Goal: Task Accomplishment & Management: Complete application form

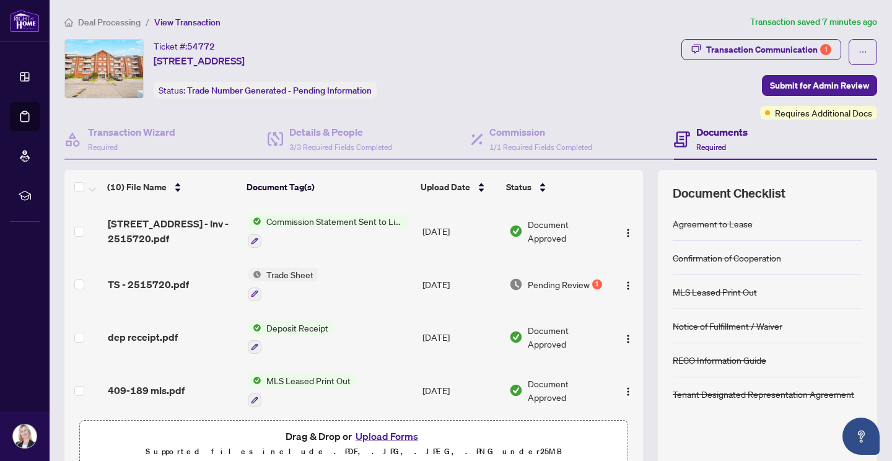
scroll to position [2, 0]
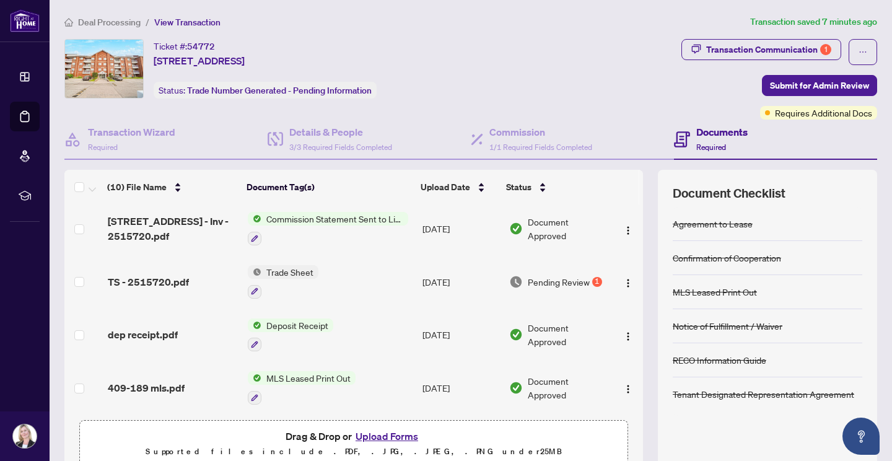
click at [159, 276] on span "TS - 2515720.pdf" at bounding box center [148, 281] width 81 height 15
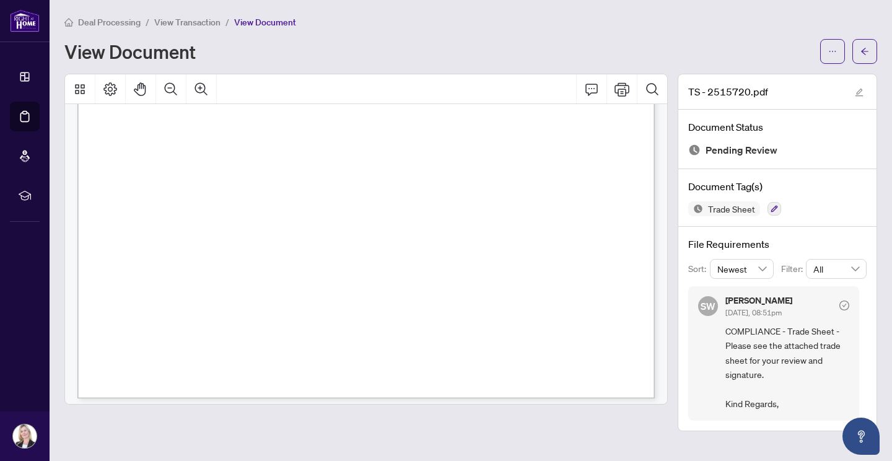
scroll to position [472, 0]
click at [624, 92] on icon "Print" at bounding box center [621, 89] width 15 height 15
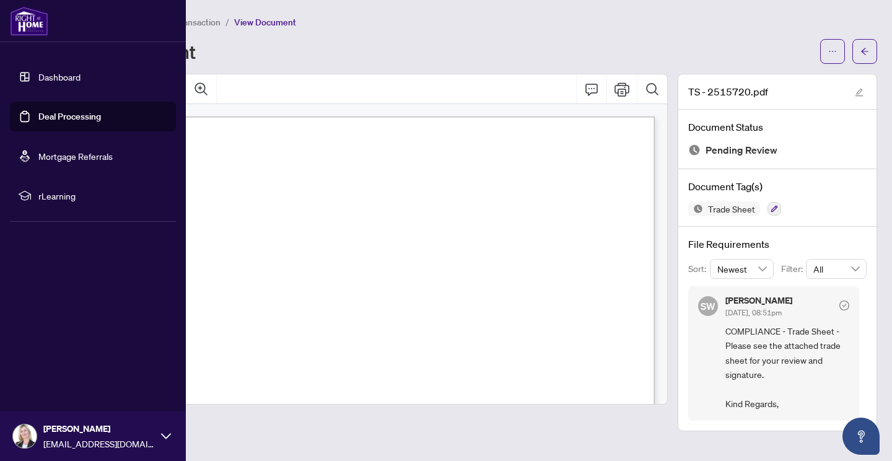
click at [38, 117] on link "Deal Processing" at bounding box center [69, 116] width 63 height 11
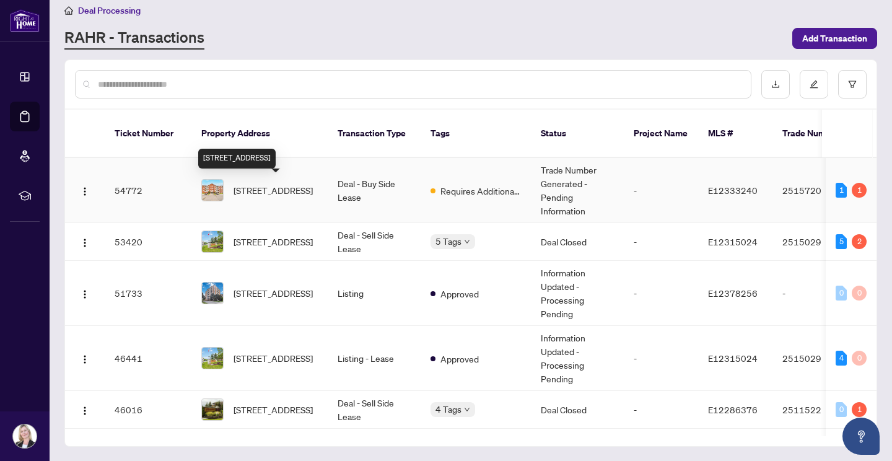
click at [248, 185] on span "[STREET_ADDRESS]" at bounding box center [272, 190] width 79 height 14
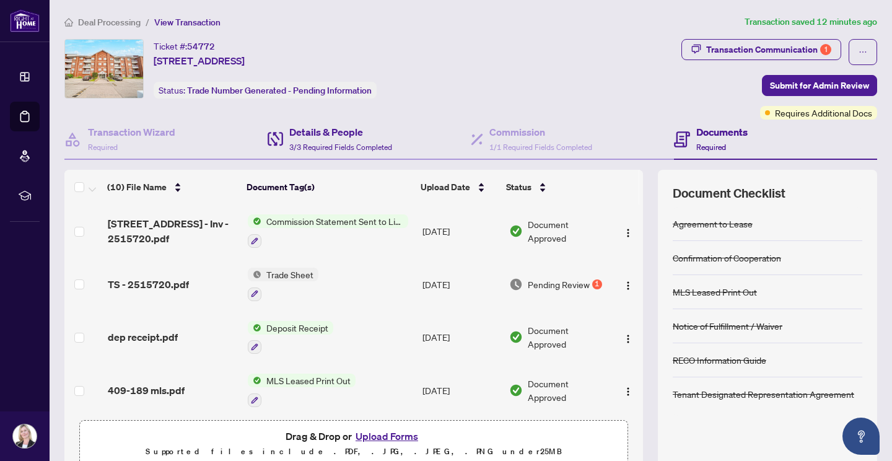
scroll to position [57, 0]
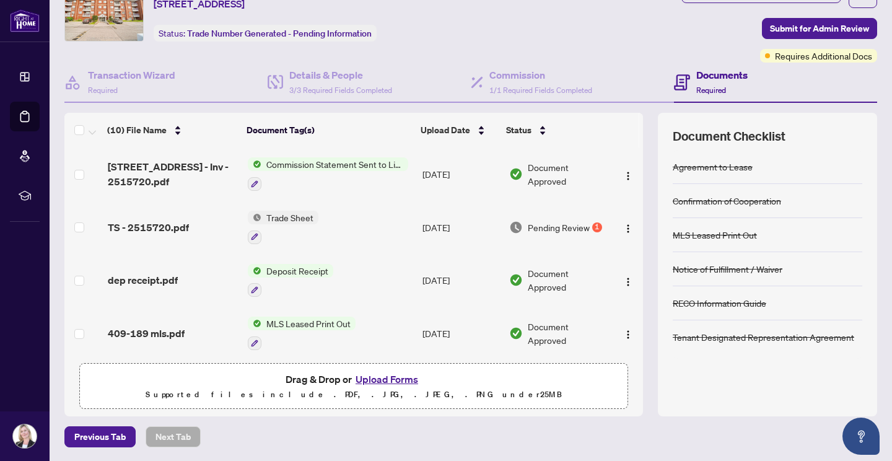
click at [378, 378] on button "Upload Forms" at bounding box center [387, 379] width 70 height 16
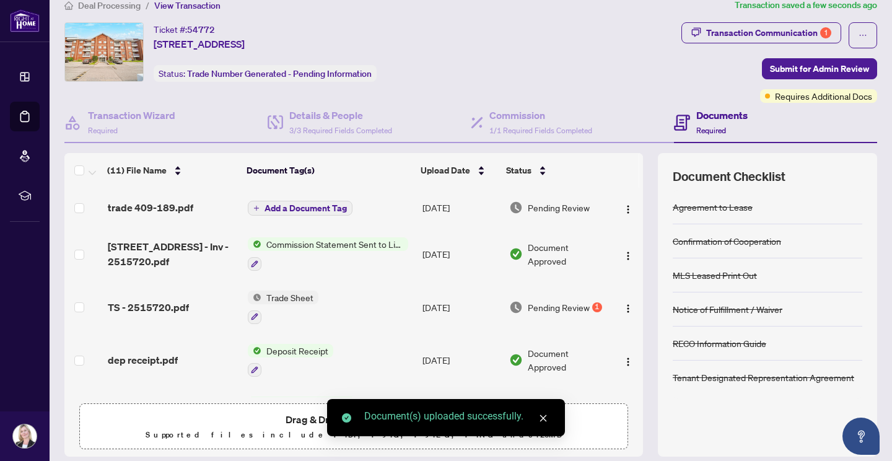
scroll to position [0, 0]
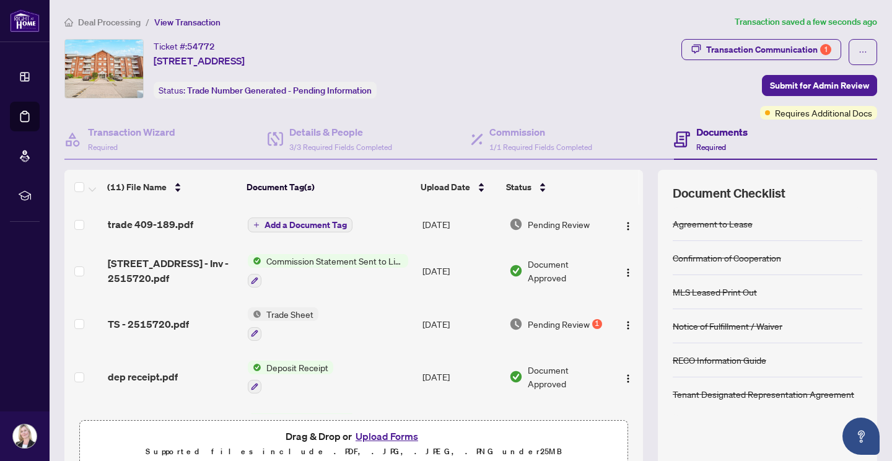
click at [297, 224] on span "Add a Document Tag" at bounding box center [305, 224] width 82 height 9
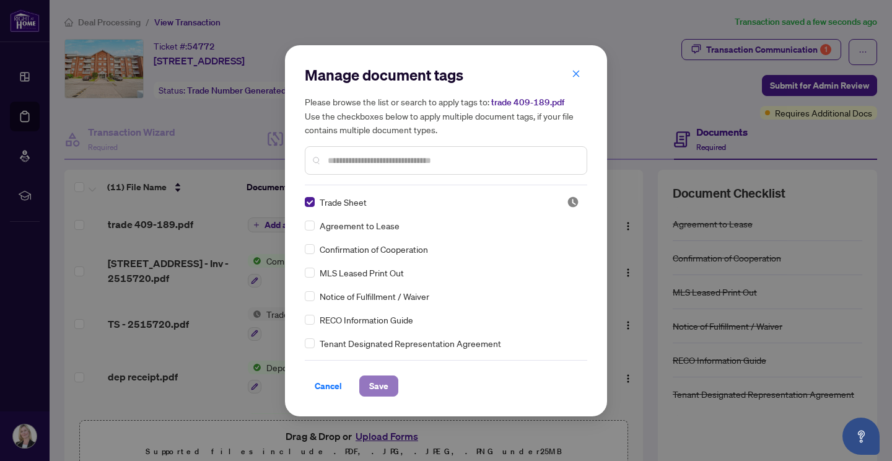
click at [370, 383] on span "Save" at bounding box center [378, 386] width 19 height 20
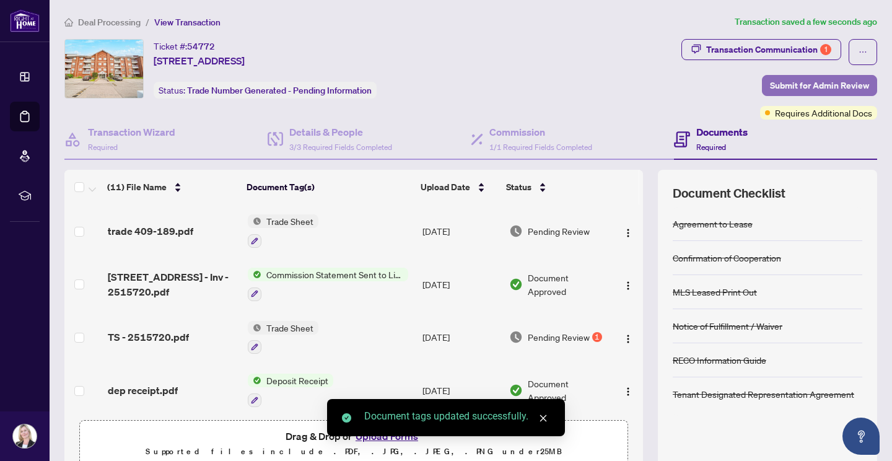
click at [809, 85] on span "Submit for Admin Review" at bounding box center [819, 86] width 99 height 20
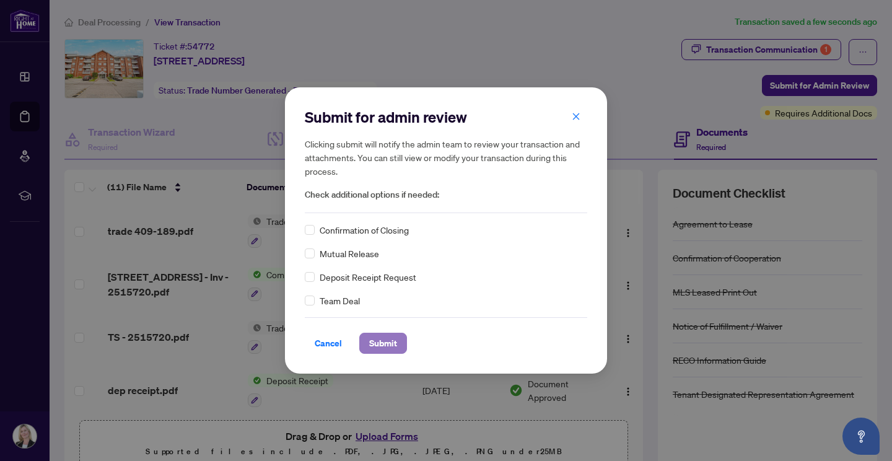
click at [370, 338] on span "Submit" at bounding box center [383, 343] width 28 height 20
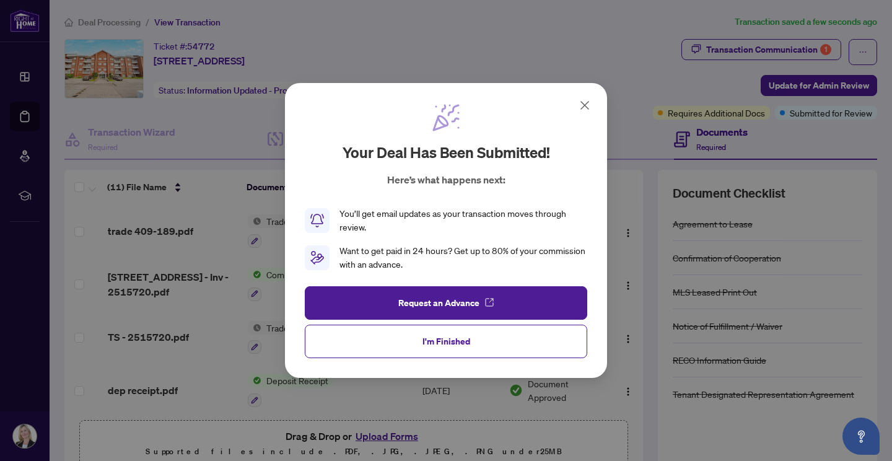
click at [585, 105] on icon at bounding box center [584, 105] width 7 height 7
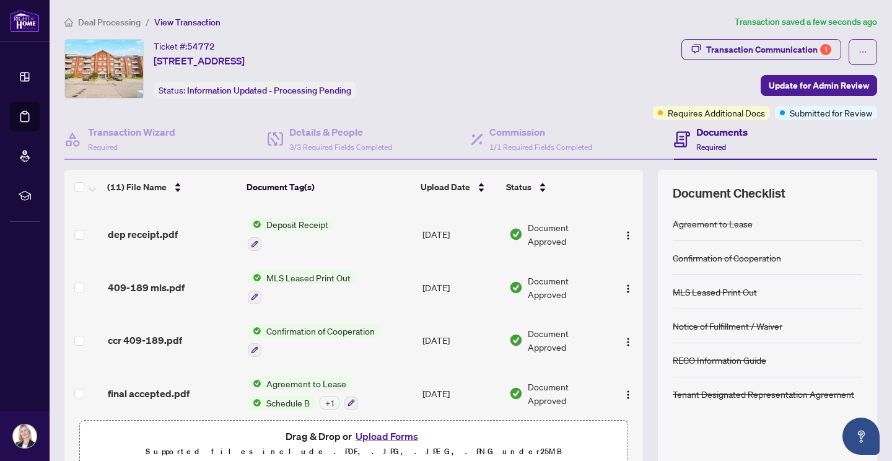
scroll to position [158, 0]
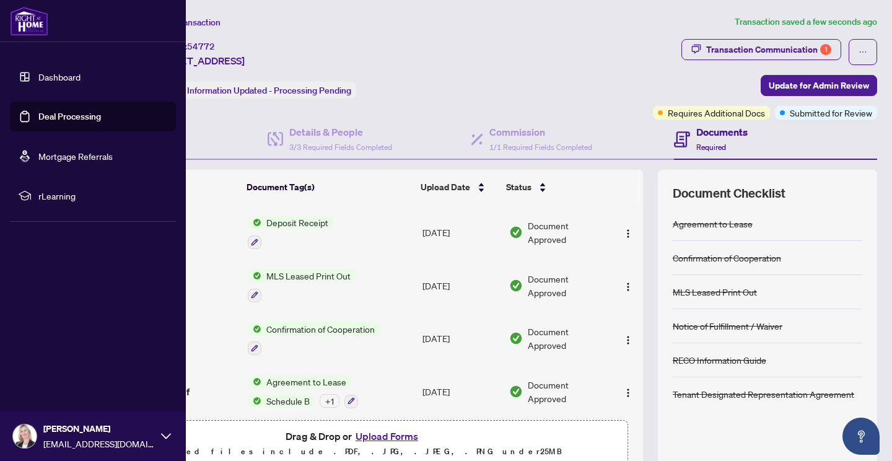
click at [48, 114] on link "Deal Processing" at bounding box center [69, 116] width 63 height 11
